Goal: Task Accomplishment & Management: Complete application form

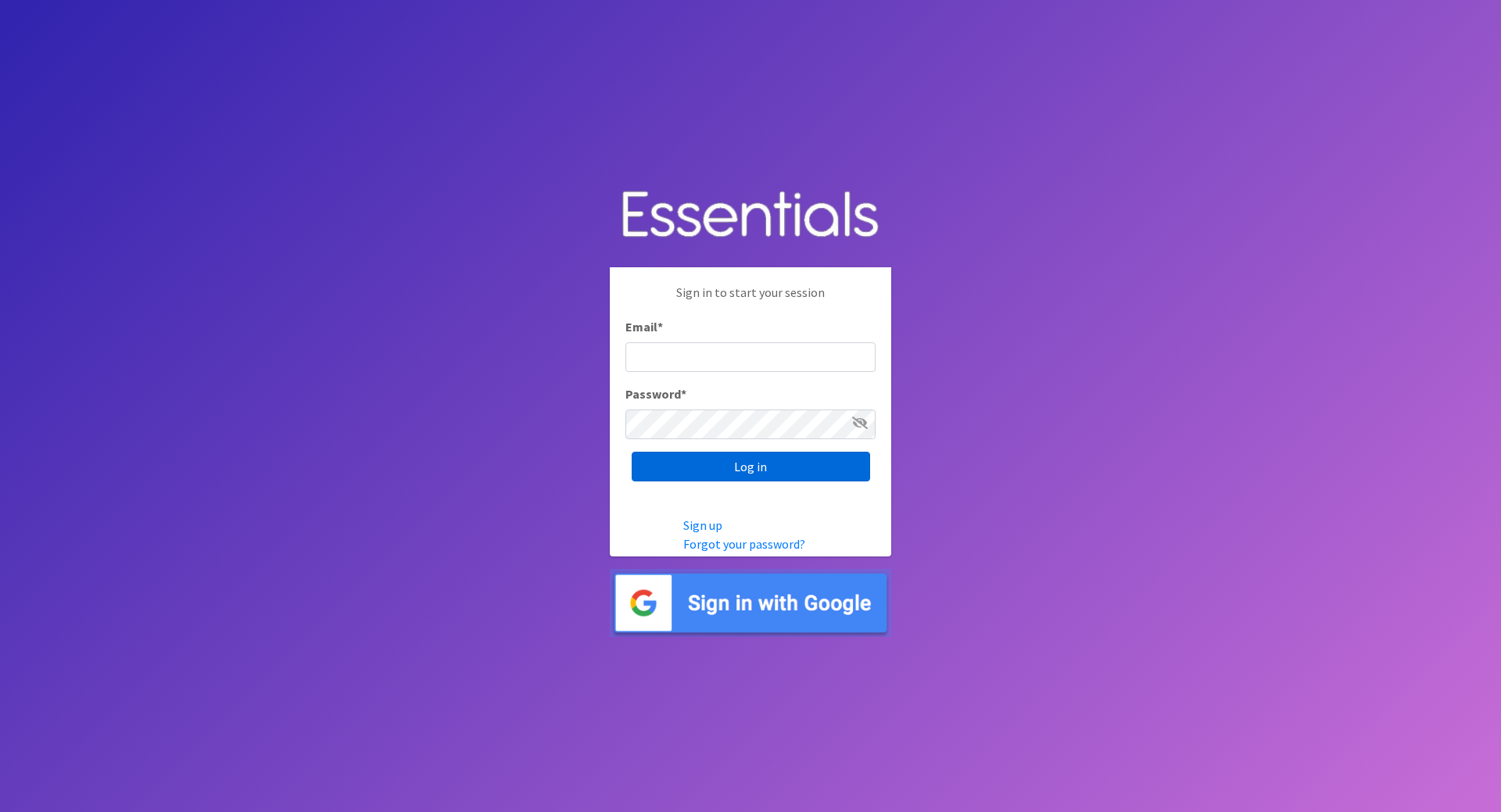
type input "[PERSON_NAME][EMAIL_ADDRESS][DOMAIN_NAME]"
click at [766, 472] on input "Log in" at bounding box center [750, 466] width 238 height 30
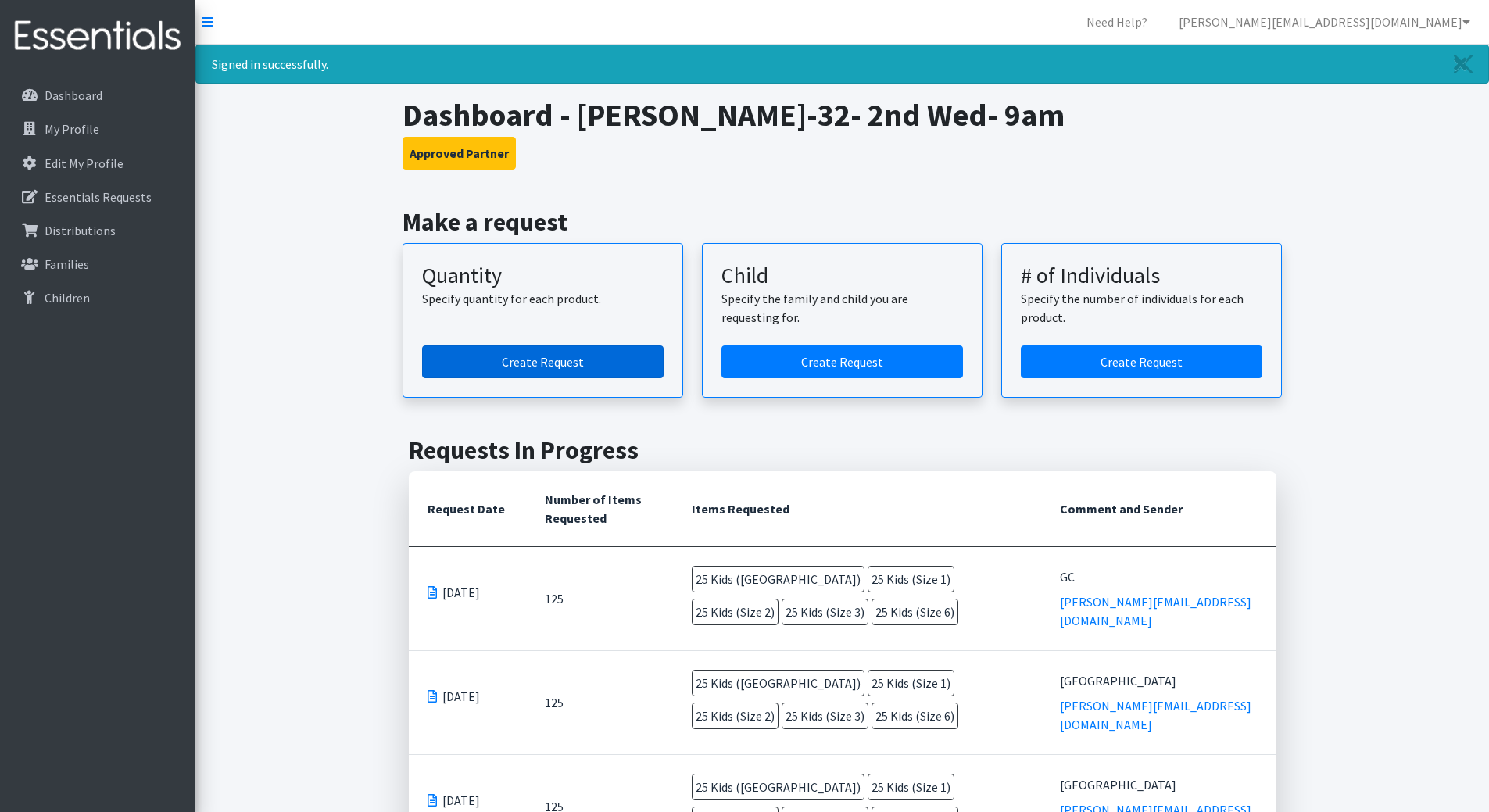
click at [528, 368] on link "Create Request" at bounding box center [543, 362] width 242 height 33
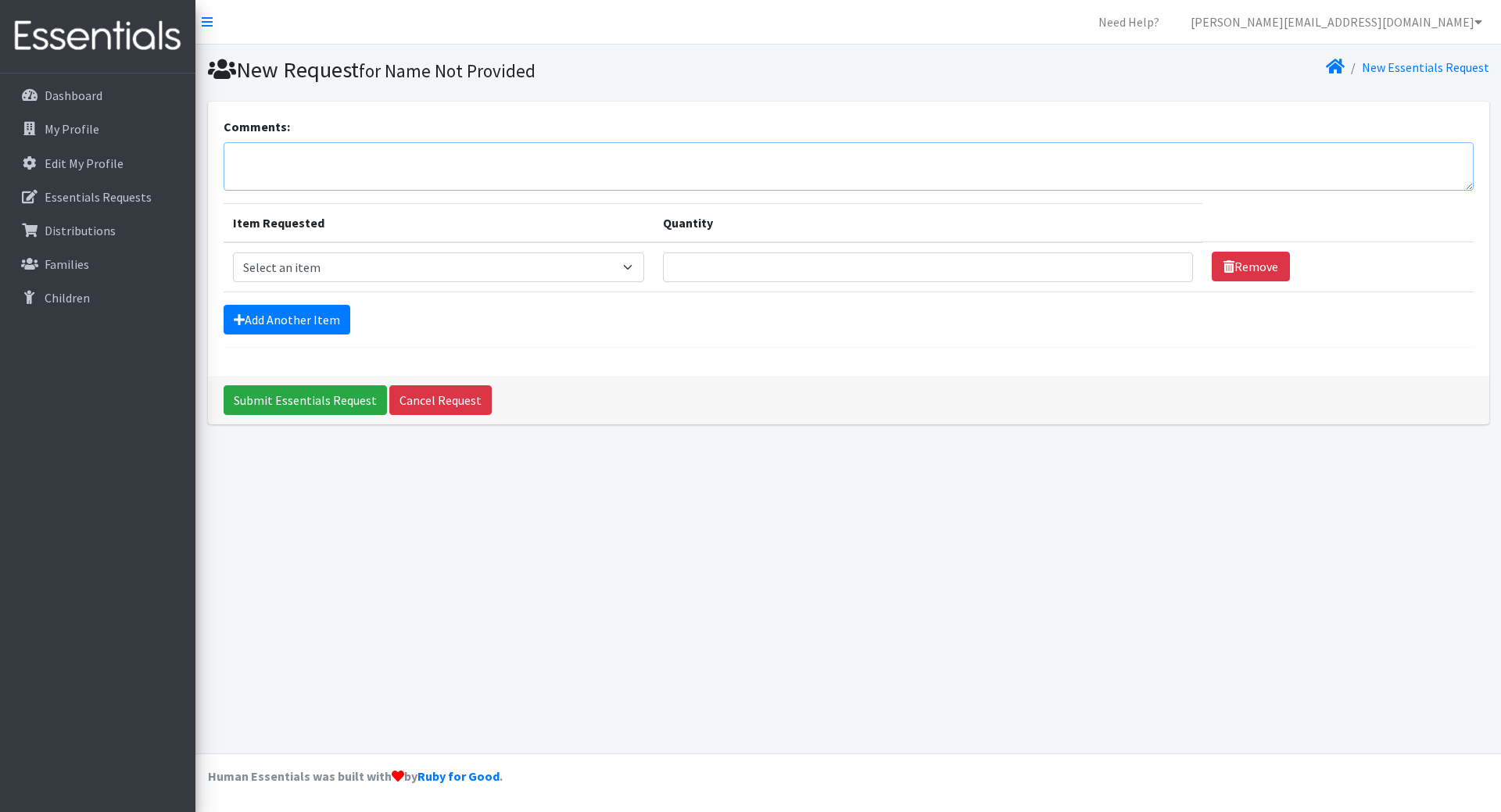
click at [419, 153] on textarea "Comments:" at bounding box center [848, 166] width 1250 height 49
type textarea "[GEOGRAPHIC_DATA]"
click at [369, 266] on select "Select an item Kids (Newborn) Kids (Size 1) Kids (Size 2) Kids (Size 3) Kids (S…" at bounding box center [439, 267] width 412 height 30
select select "3400"
click at [233, 252] on select "Select an item Kids (Newborn) Kids (Size 1) Kids (Size 2) Kids (Size 3) Kids (S…" at bounding box center [439, 267] width 412 height 30
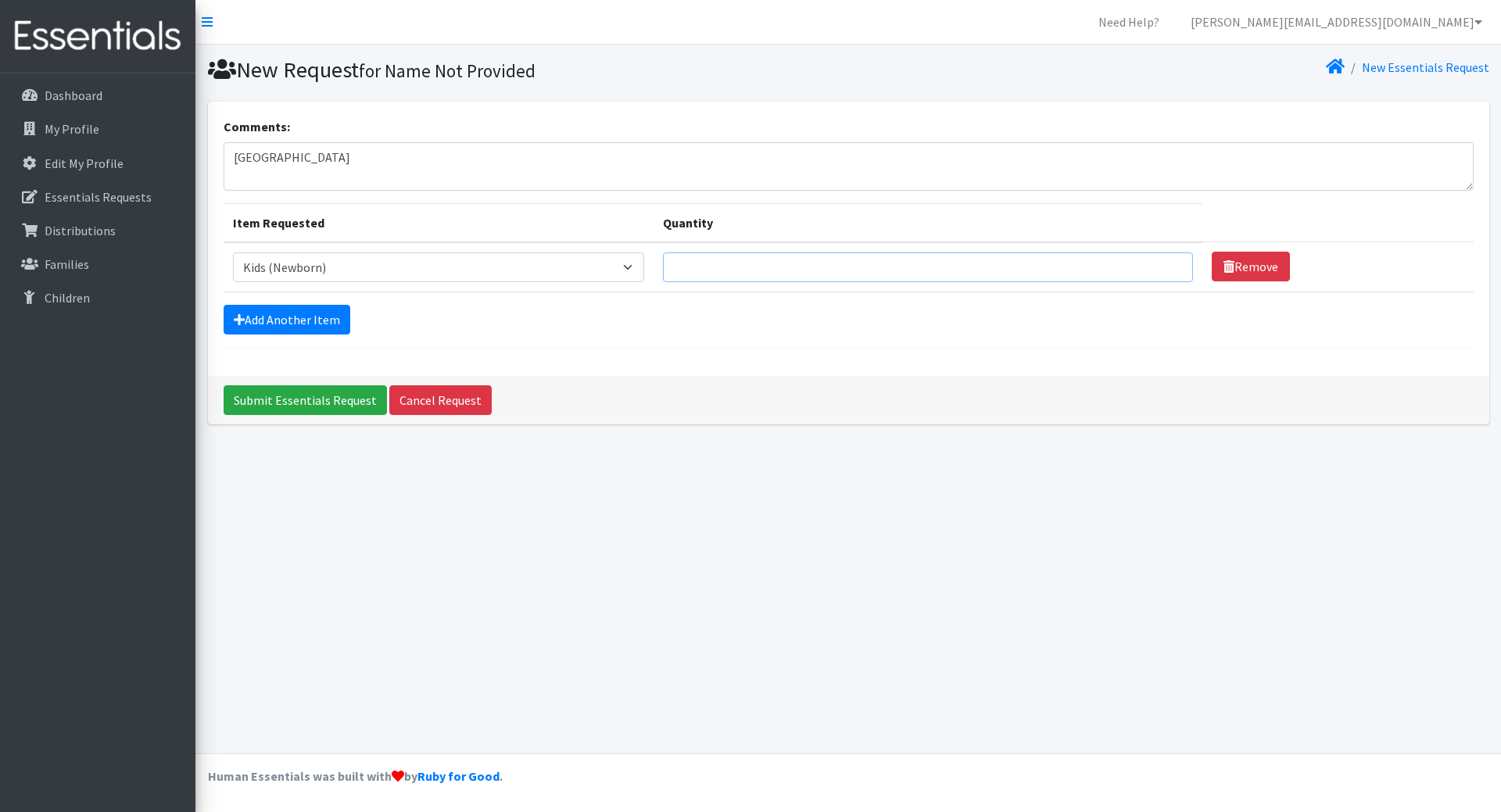
click at [755, 264] on input "Quantity" at bounding box center [928, 267] width 530 height 30
type input "30"
click at [331, 313] on link "Add Another Item" at bounding box center [287, 319] width 127 height 30
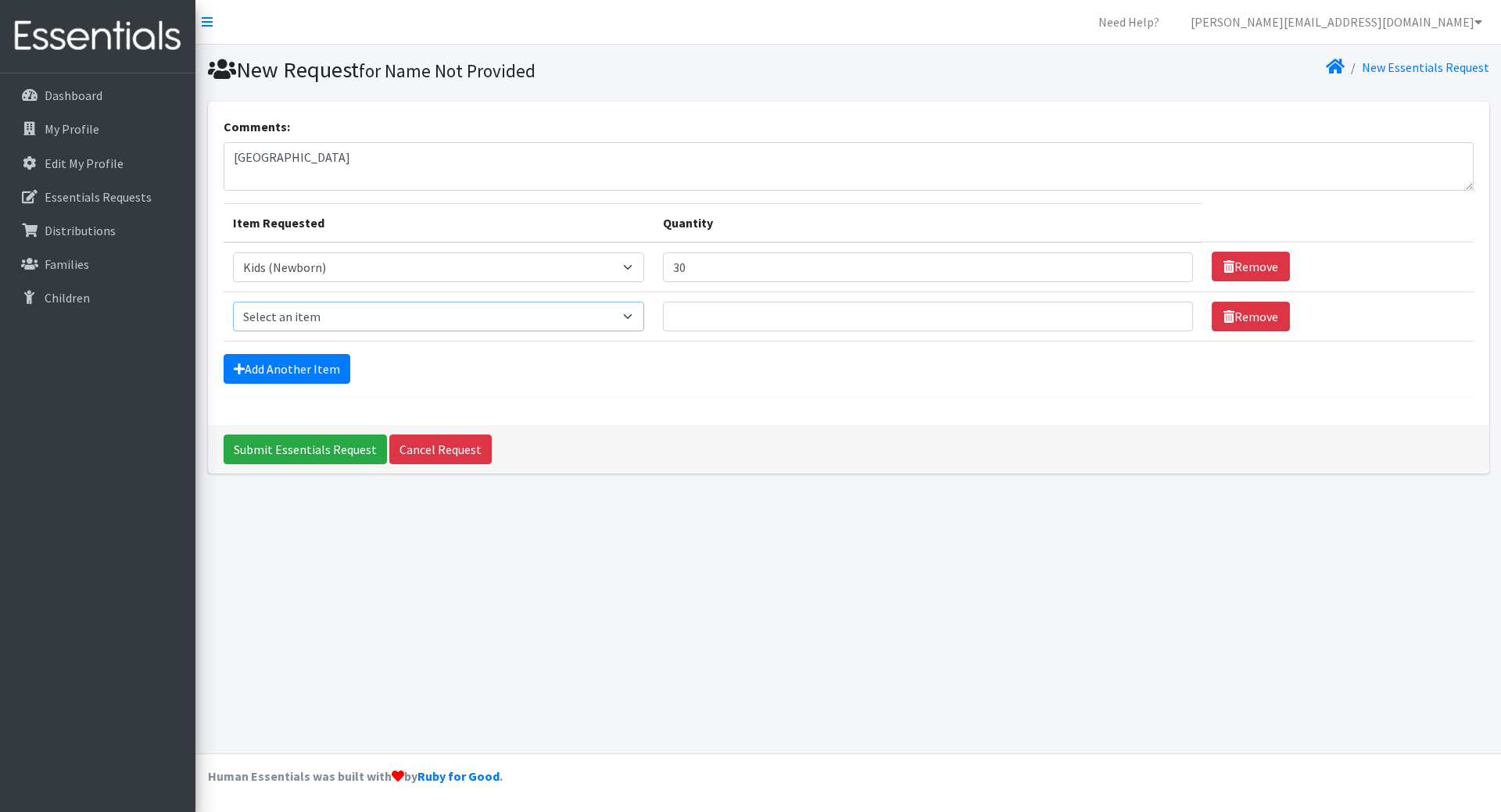
click at [330, 317] on select "Select an item Kids (Newborn) Kids (Size 1) Kids (Size 2) Kids (Size 3) Kids (S…" at bounding box center [439, 316] width 412 height 30
select select "3401"
click at [233, 302] on select "Select an item Kids (Newborn) Kids (Size 1) Kids (Size 2) Kids (Size 3) Kids (S…" at bounding box center [439, 316] width 412 height 30
click at [824, 315] on input "Quantity" at bounding box center [928, 316] width 530 height 30
type input "30"
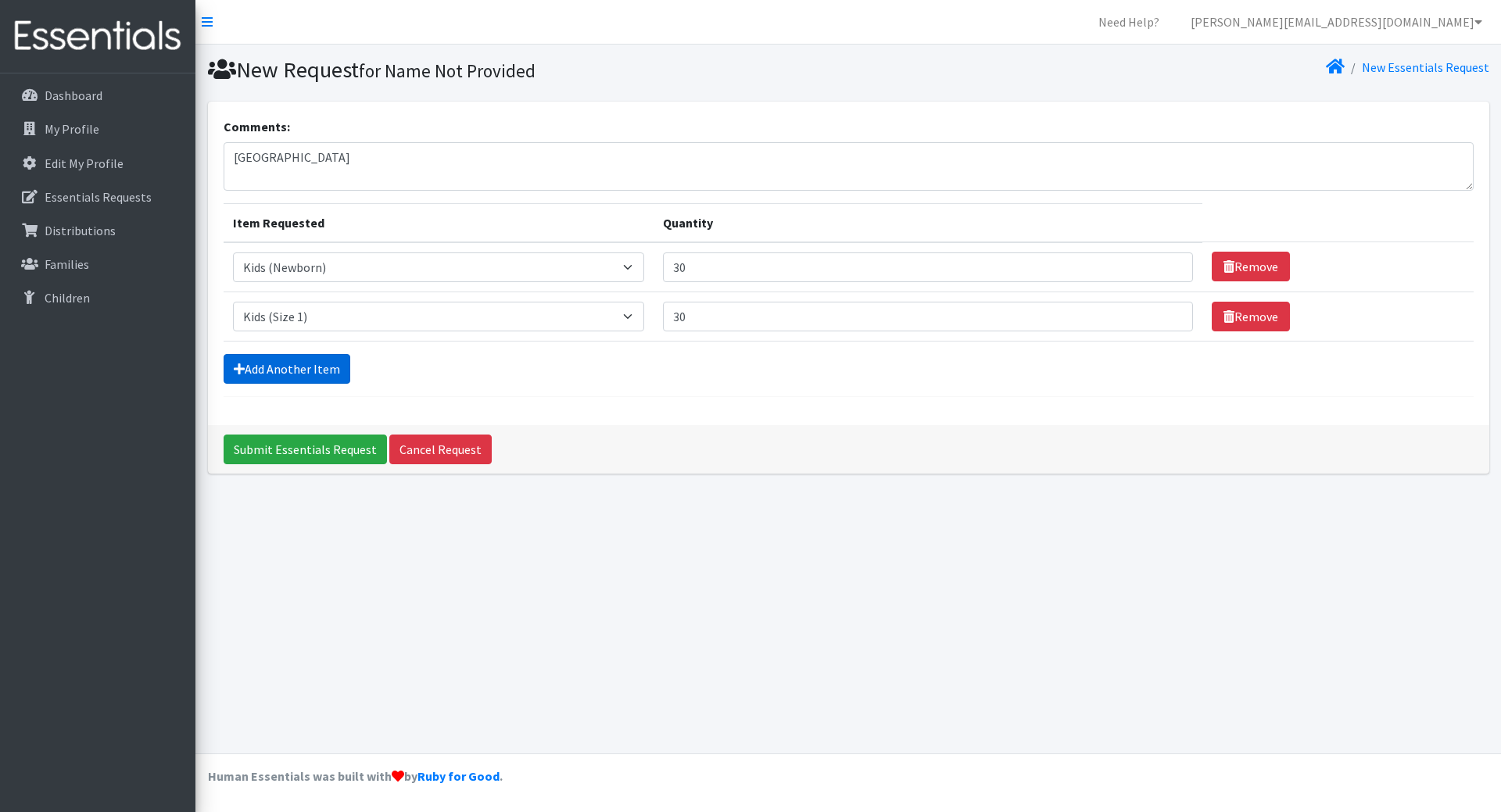
click at [299, 363] on link "Add Another Item" at bounding box center [287, 369] width 127 height 30
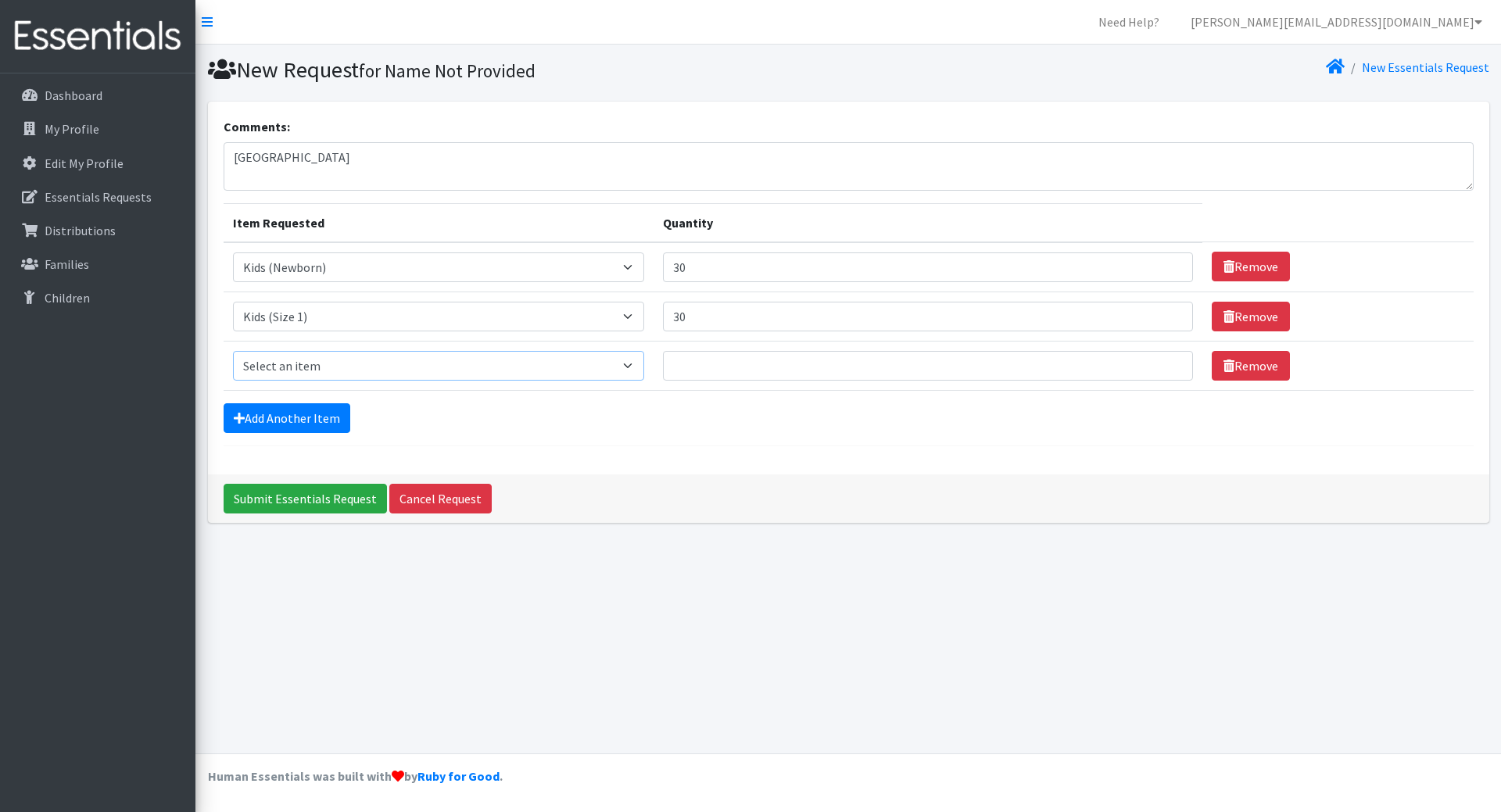
click at [298, 368] on select "Select an item Kids (Newborn) Kids (Size 1) Kids (Size 2) Kids (Size 3) Kids (S…" at bounding box center [439, 365] width 412 height 30
select select "3420"
click at [233, 351] on select "Select an item Kids (Newborn) Kids (Size 1) Kids (Size 2) Kids (Size 3) Kids (S…" at bounding box center [439, 365] width 412 height 30
click at [709, 351] on input "Quantity" at bounding box center [928, 365] width 530 height 30
click at [711, 362] on input "Quantity" at bounding box center [928, 365] width 530 height 30
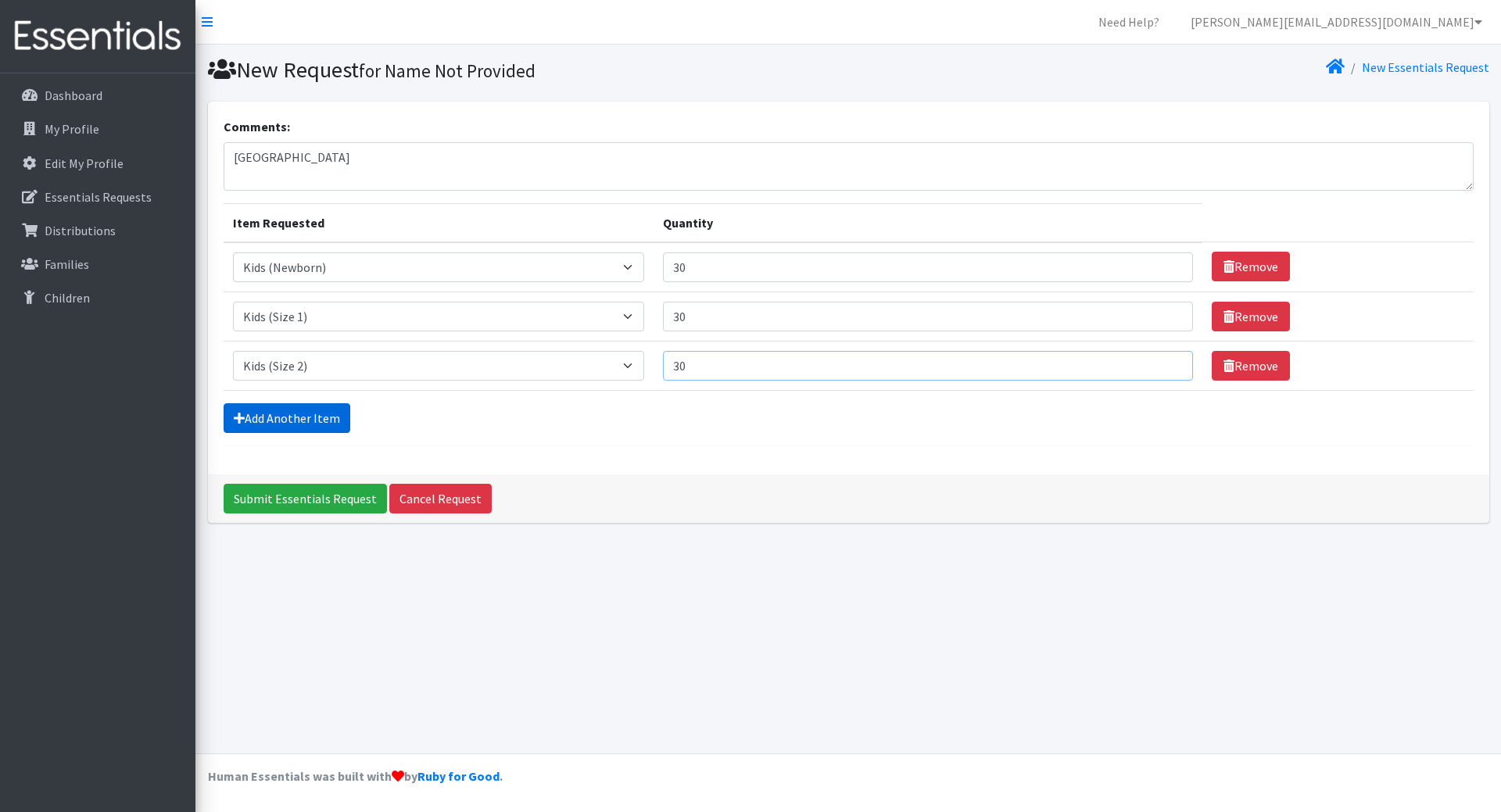
type input "30"
click at [256, 419] on link "Add Another Item" at bounding box center [287, 418] width 127 height 30
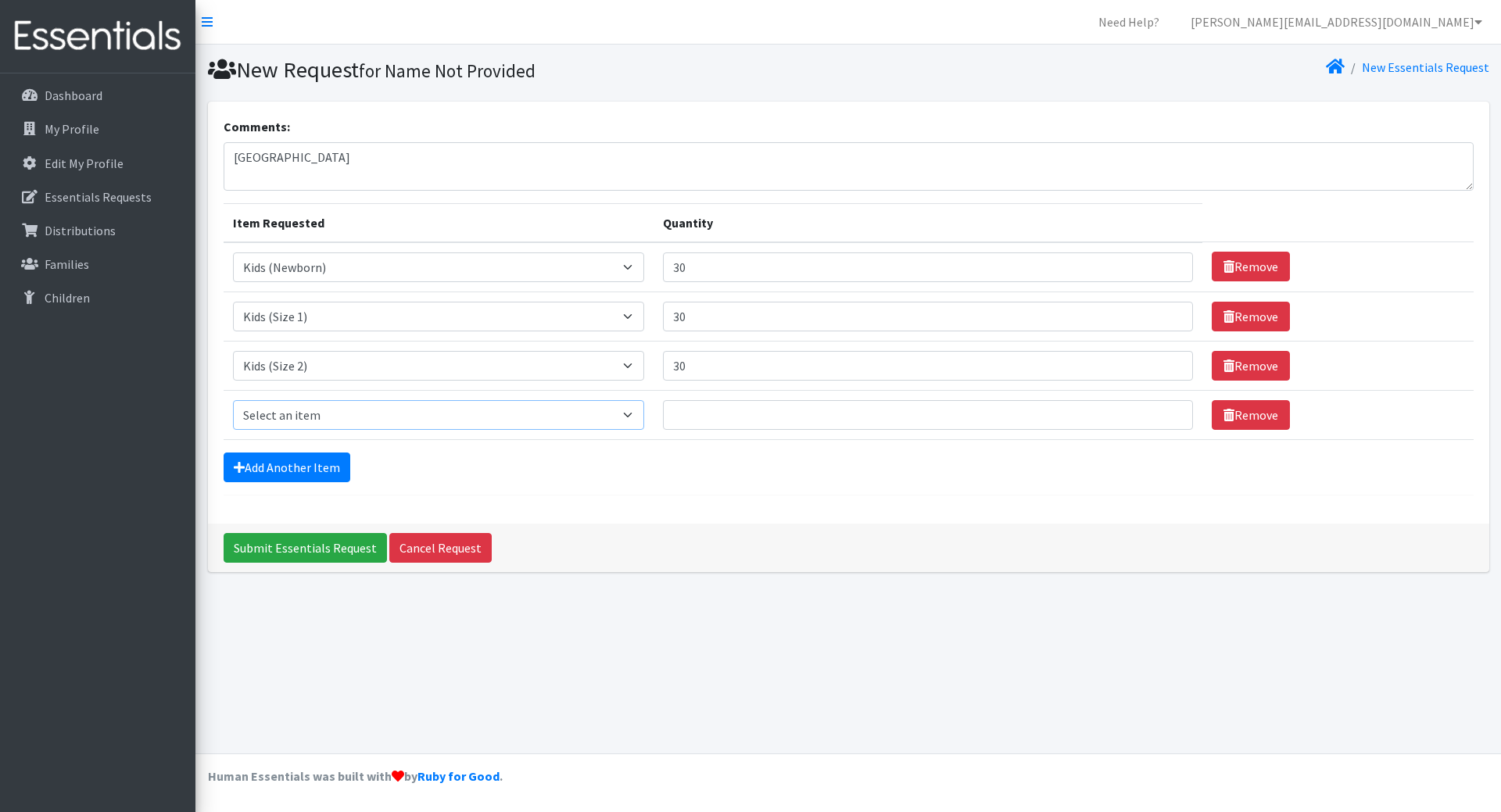
click at [266, 414] on select "Select an item Kids (Newborn) Kids (Size 1) Kids (Size 2) Kids (Size 3) Kids (S…" at bounding box center [439, 415] width 412 height 30
select select "3393"
click at [233, 400] on select "Select an item Kids (Newborn) Kids (Size 1) Kids (Size 2) Kids (Size 3) Kids (S…" at bounding box center [439, 415] width 412 height 30
click at [805, 418] on input "Quantity" at bounding box center [928, 415] width 530 height 30
type input "30"
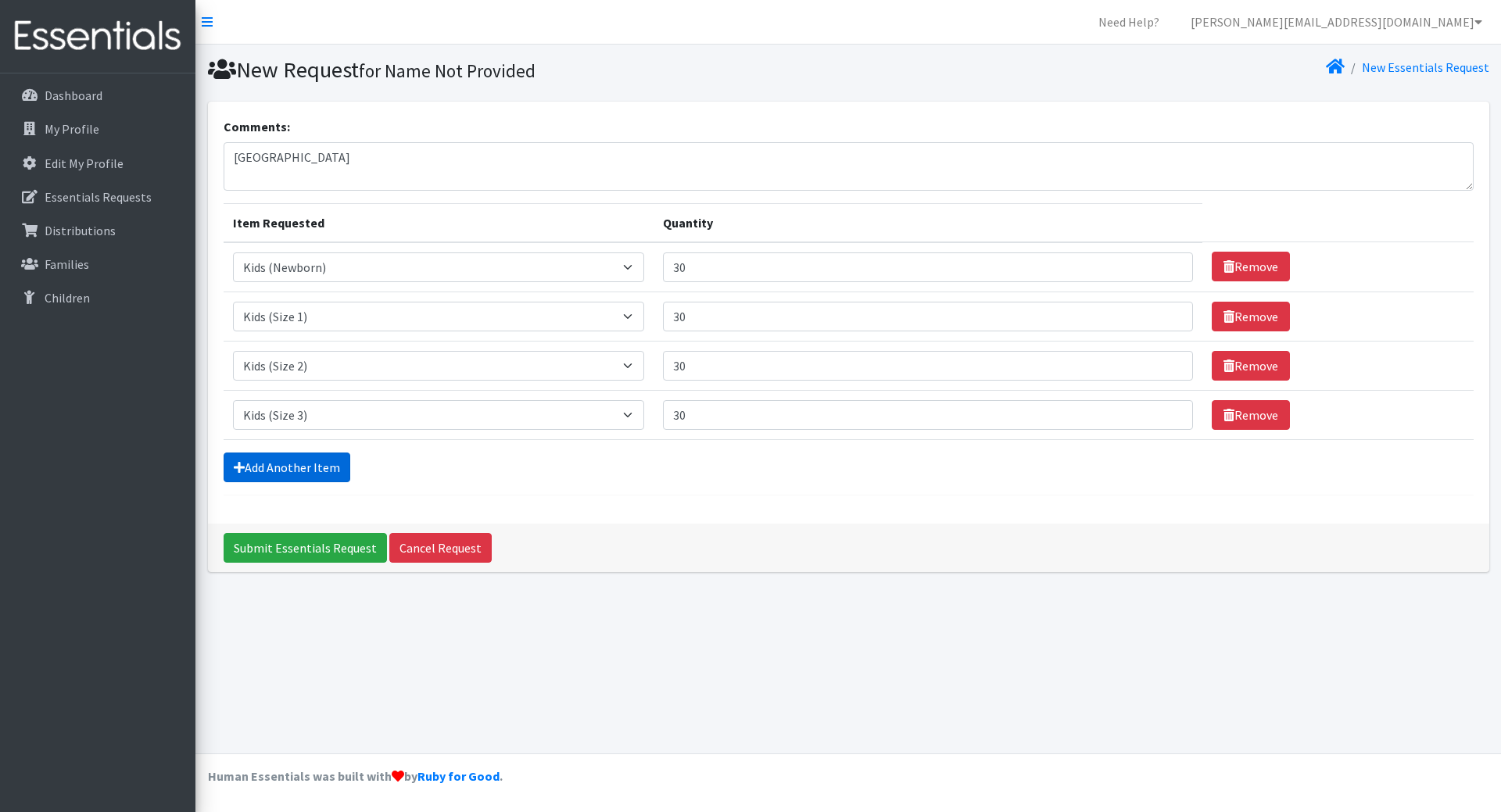
click at [295, 472] on link "Add Another Item" at bounding box center [287, 467] width 127 height 30
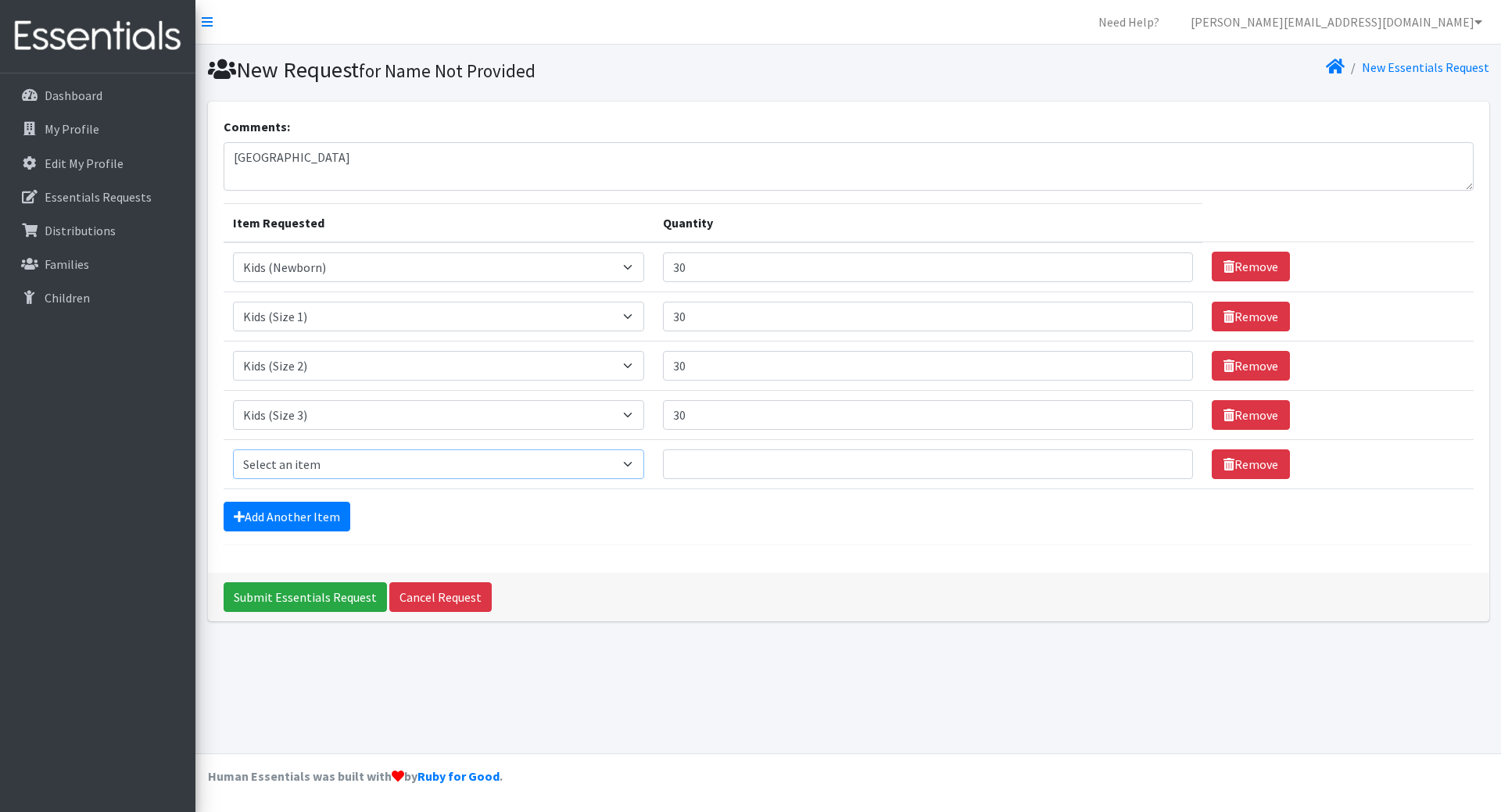
click at [294, 472] on select "Select an item Kids (Newborn) Kids (Size 1) Kids (Size 2) Kids (Size 3) Kids (S…" at bounding box center [439, 464] width 412 height 30
select select "3394"
click at [233, 449] on select "Select an item Kids (Newborn) Kids (Size 1) Kids (Size 2) Kids (Size 3) Kids (S…" at bounding box center [439, 464] width 412 height 30
click at [874, 473] on input "Quantity" at bounding box center [928, 464] width 530 height 30
type input "30"
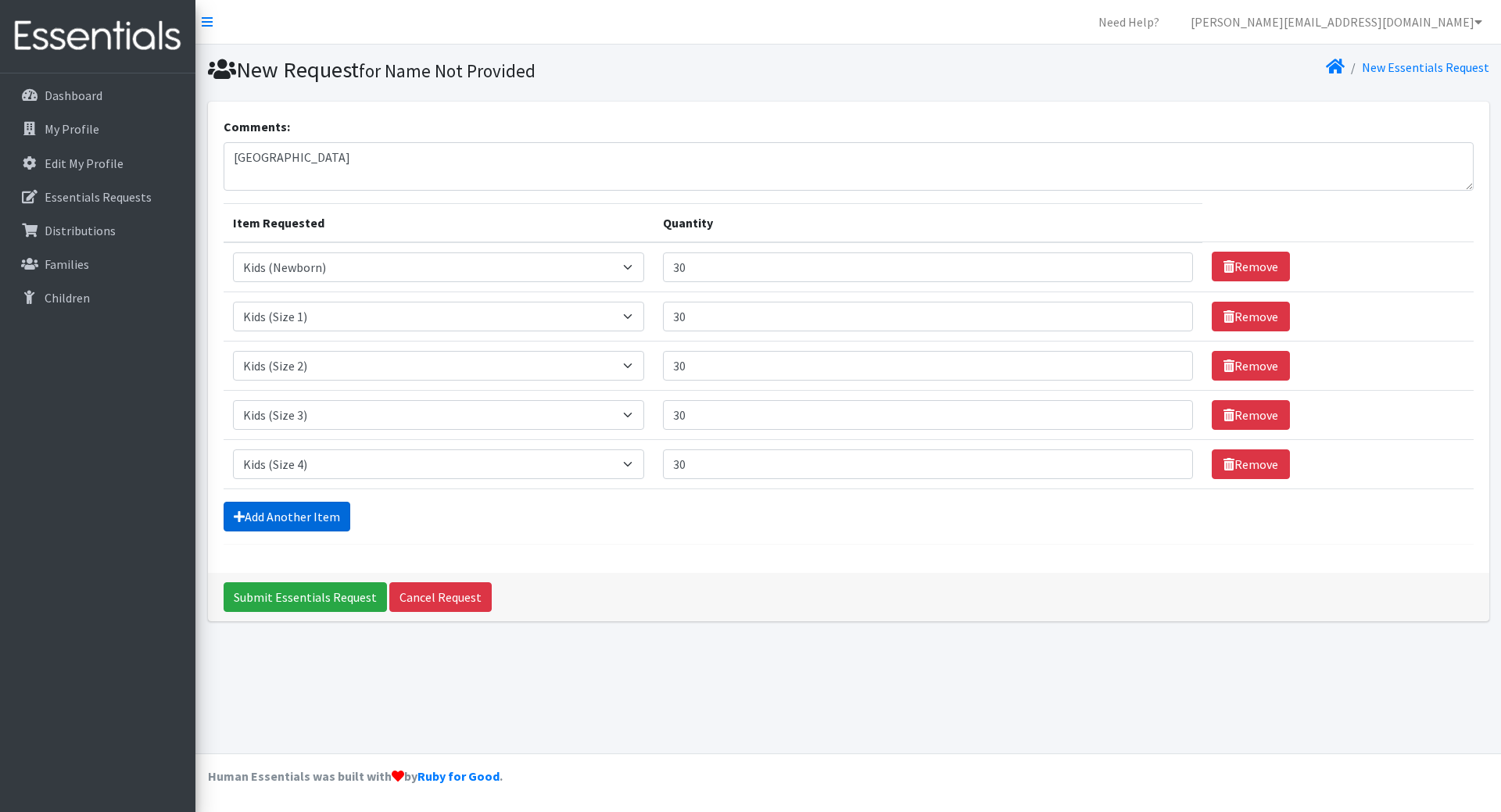
click at [271, 518] on link "Add Another Item" at bounding box center [287, 516] width 127 height 30
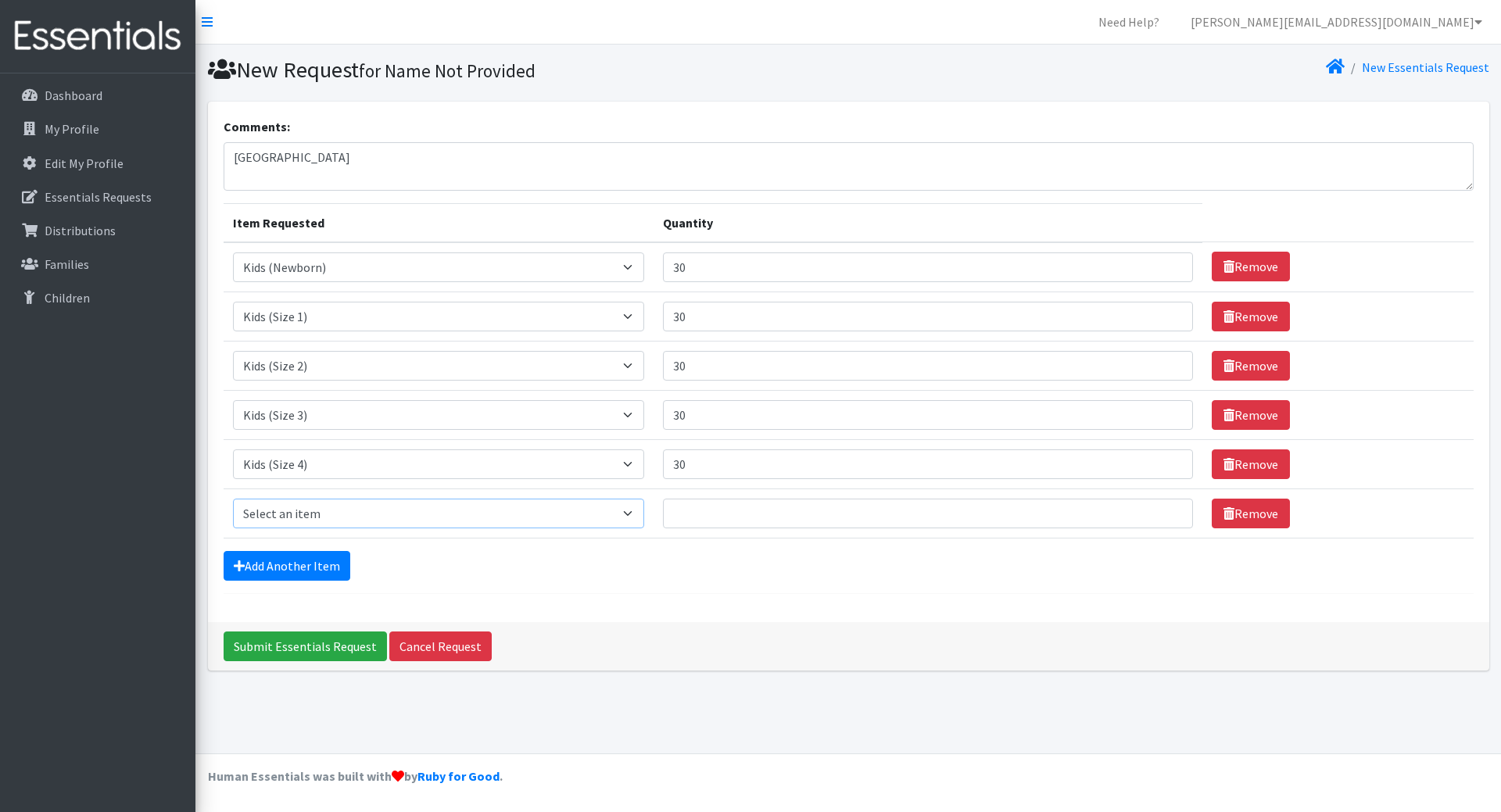
click at [278, 508] on select "Select an item Kids (Newborn) Kids (Size 1) Kids (Size 2) Kids (Size 3) Kids (S…" at bounding box center [439, 514] width 412 height 30
select select "3407"
click at [233, 499] on select "Select an item Kids (Newborn) Kids (Size 1) Kids (Size 2) Kids (Size 3) Kids (S…" at bounding box center [439, 514] width 412 height 30
click at [763, 514] on input "Quantity" at bounding box center [928, 514] width 530 height 30
type input "30"
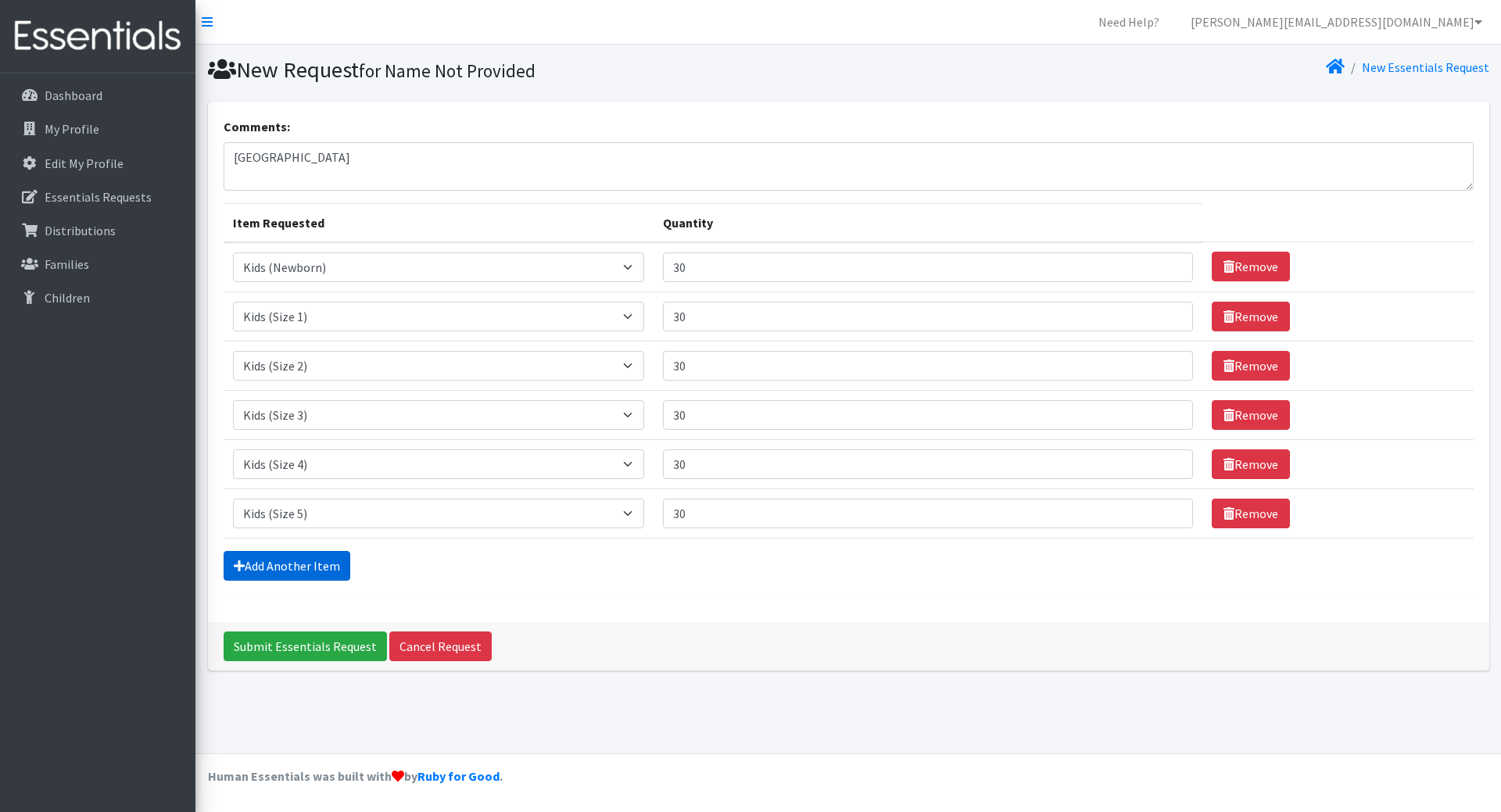
click at [301, 570] on link "Add Another Item" at bounding box center [287, 566] width 127 height 30
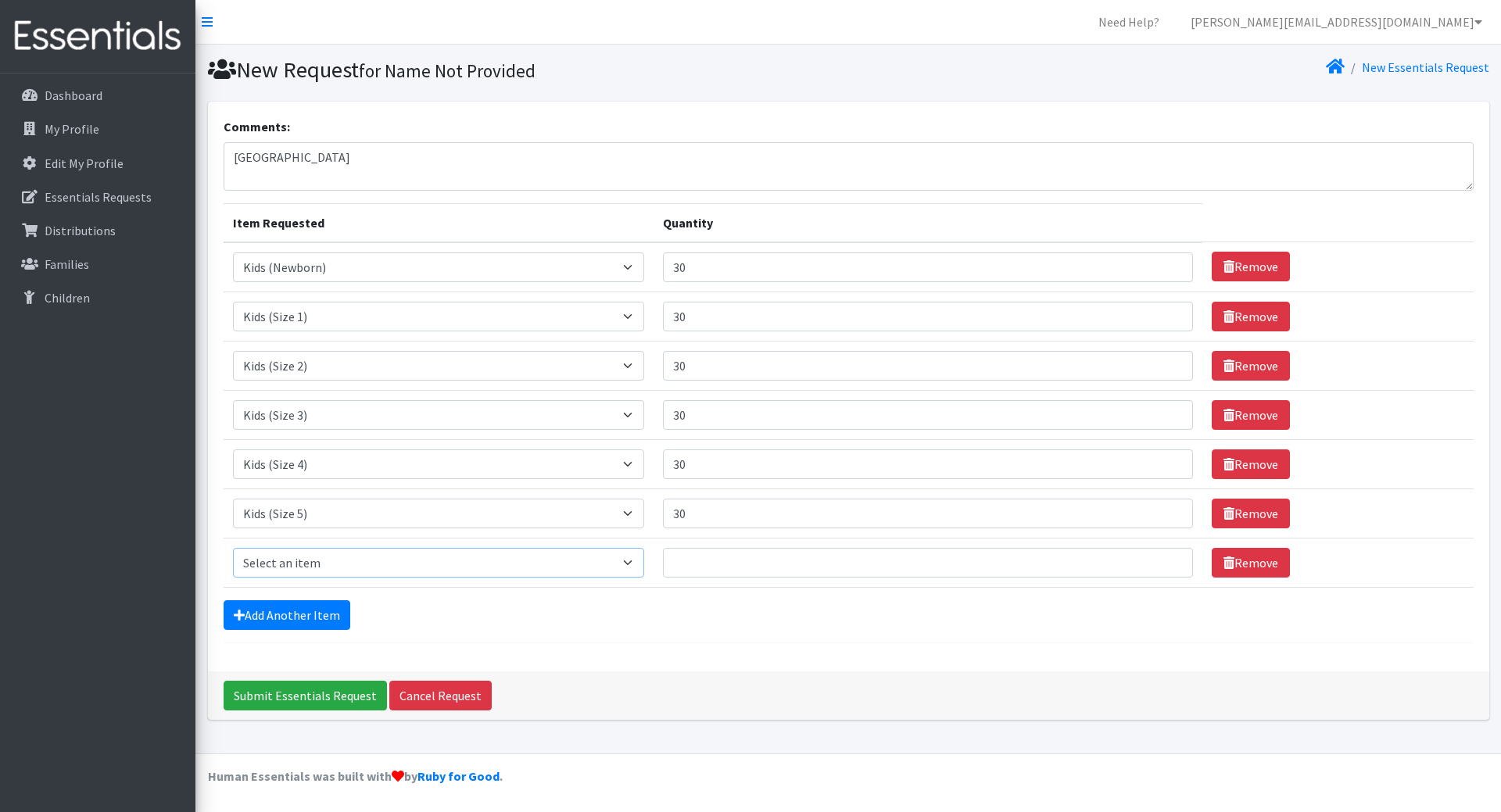
click at [301, 570] on select "Select an item Kids (Newborn) Kids (Size 1) Kids (Size 2) Kids (Size 3) Kids (S…" at bounding box center [439, 562] width 412 height 30
select select "3419"
click at [233, 548] on select "Select an item Kids (Newborn) Kids (Size 1) Kids (Size 2) Kids (Size 3) Kids (S…" at bounding box center [439, 562] width 412 height 30
click at [728, 574] on input "Quantity" at bounding box center [928, 562] width 530 height 30
type input "30"
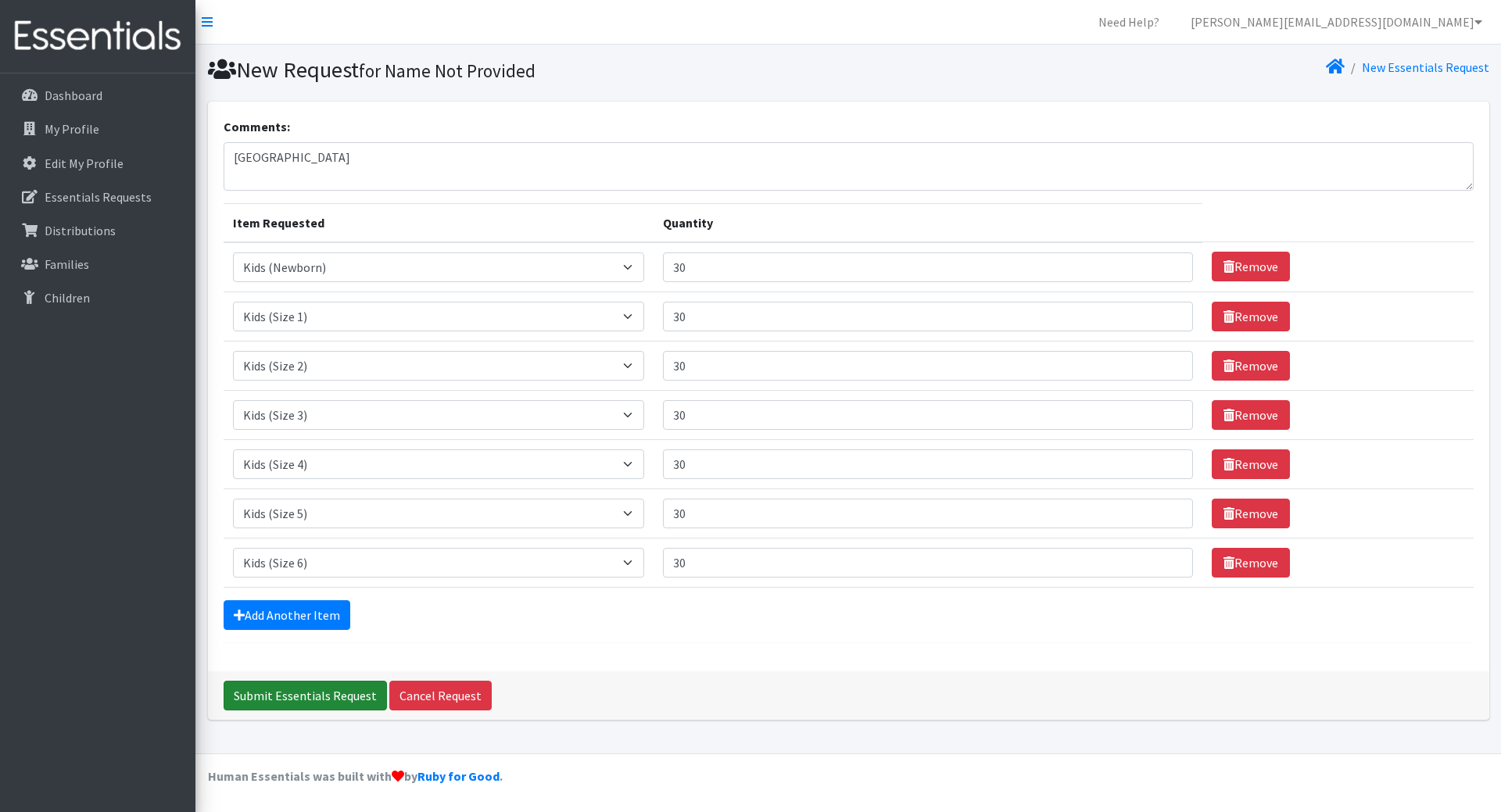
click at [323, 689] on input "Submit Essentials Request" at bounding box center [305, 695] width 163 height 30
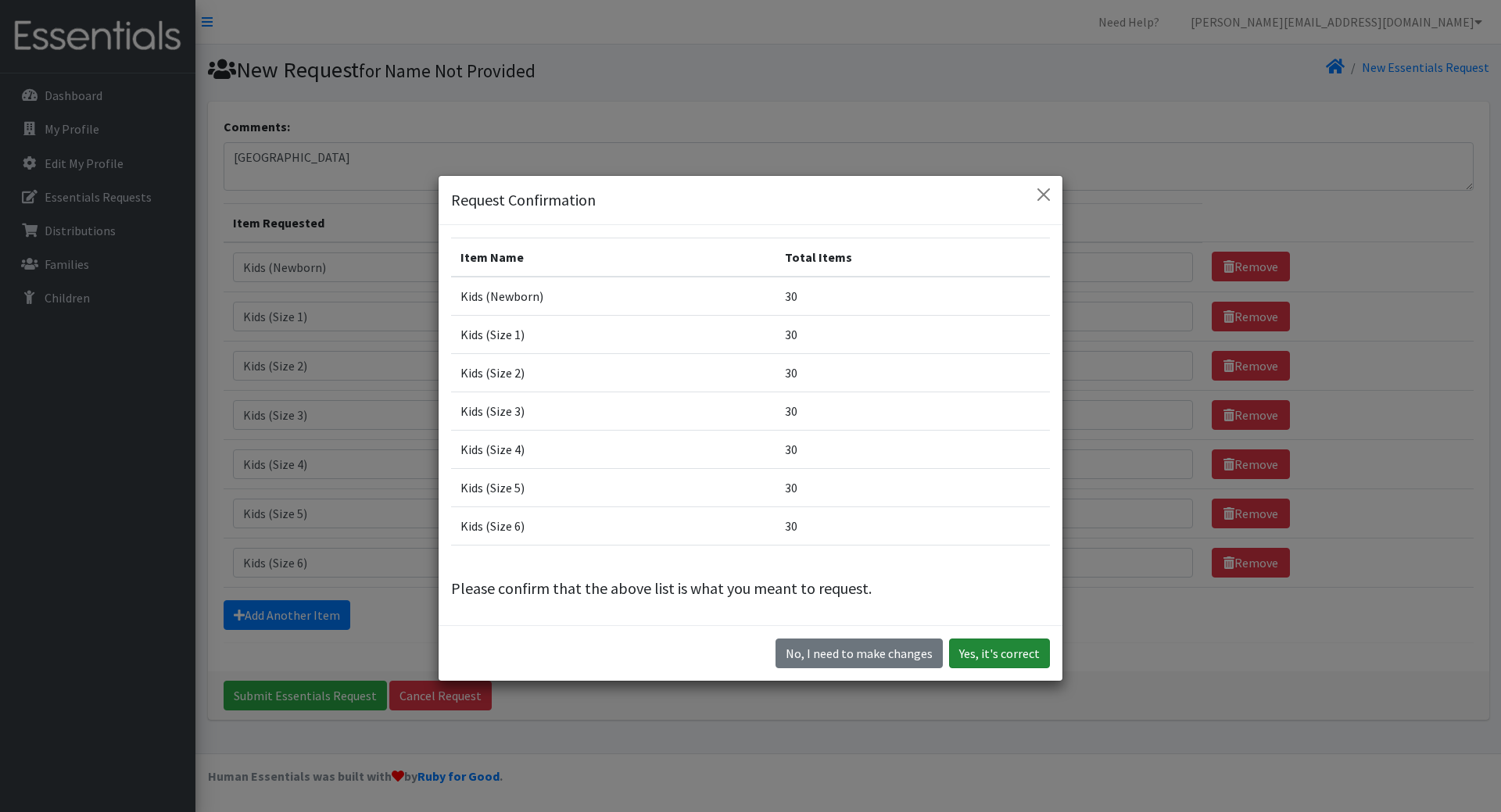
click at [994, 653] on button "Yes, it's correct" at bounding box center [1000, 653] width 101 height 30
